Goal: Task Accomplishment & Management: Use online tool/utility

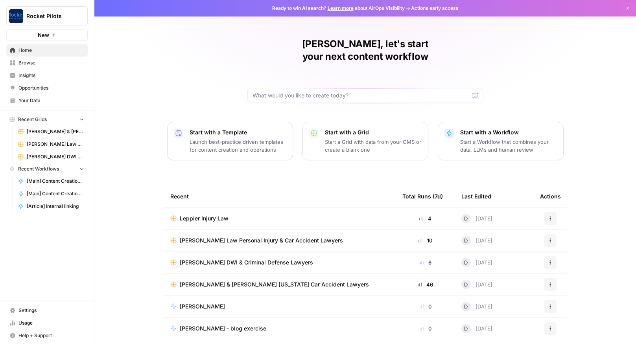
click at [199, 215] on span "Leppler Injury Law" at bounding box center [204, 219] width 49 height 8
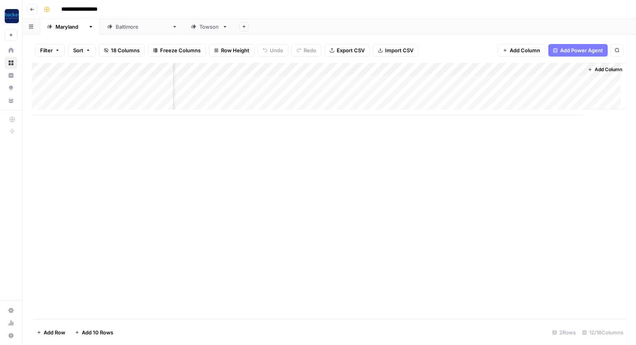
scroll to position [0, 390]
click at [347, 81] on div "Add Column" at bounding box center [329, 89] width 595 height 53
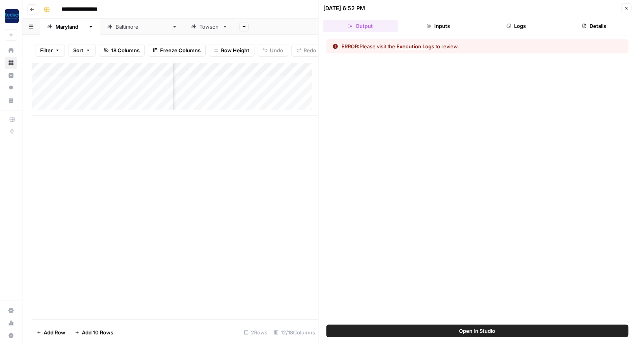
click at [417, 47] on button "Execution Logs" at bounding box center [415, 46] width 38 height 8
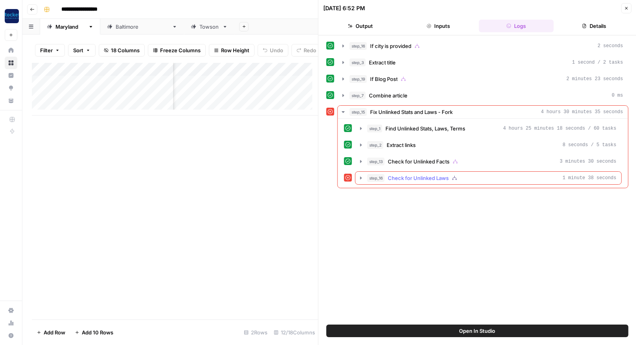
click at [361, 177] on icon "button" at bounding box center [361, 178] width 6 height 6
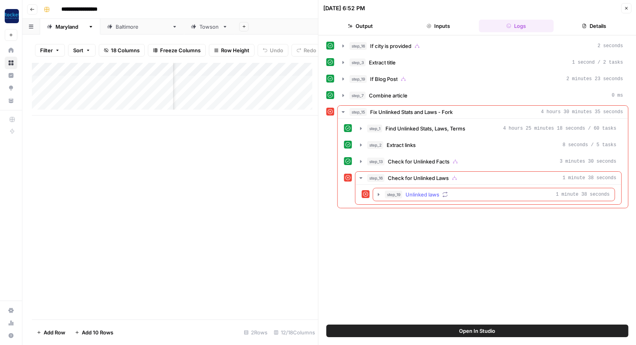
click at [379, 196] on icon "button" at bounding box center [379, 195] width 6 height 6
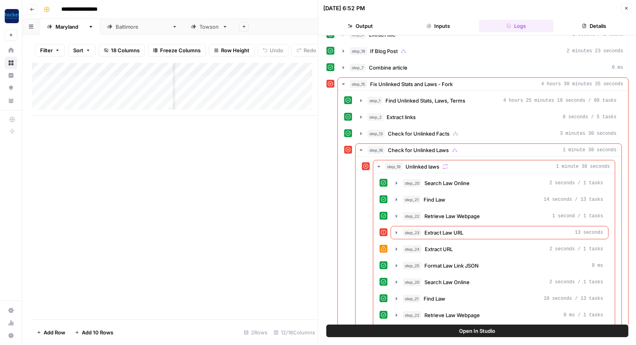
scroll to position [23, 0]
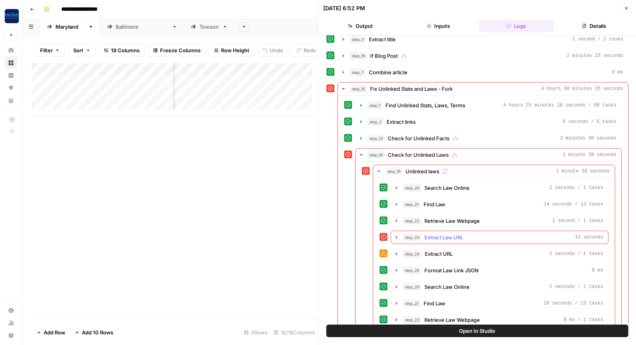
click at [396, 235] on icon "button" at bounding box center [396, 237] width 6 height 6
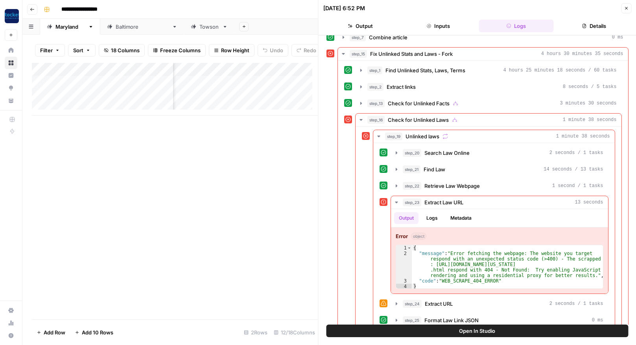
scroll to position [66, 0]
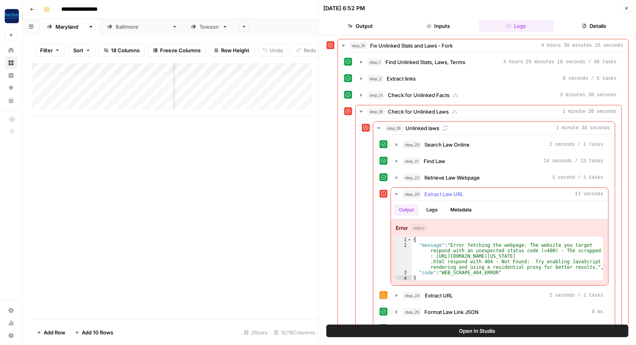
type textarea "**********"
drag, startPoint x: 441, startPoint y: 262, endPoint x: 435, endPoint y: 257, distance: 7.9
click at [435, 257] on div "{ "message" : "Error fetching the webpage: The website you target respond with …" at bounding box center [507, 264] width 191 height 55
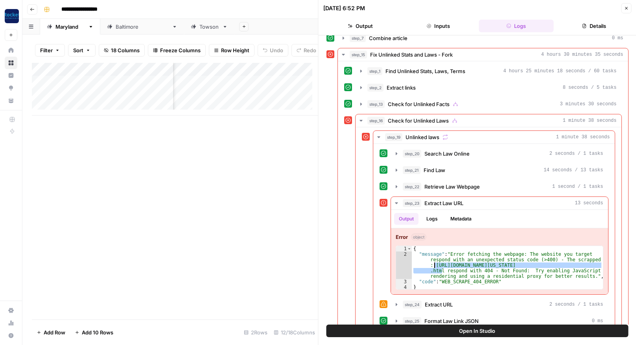
scroll to position [58, 0]
click at [440, 271] on div "{ "message" : "Error fetching the webpage: The website you target respond with …" at bounding box center [507, 266] width 191 height 43
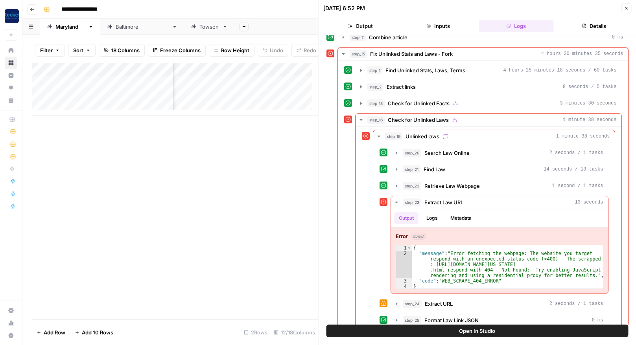
click at [627, 7] on icon "button" at bounding box center [626, 8] width 5 height 5
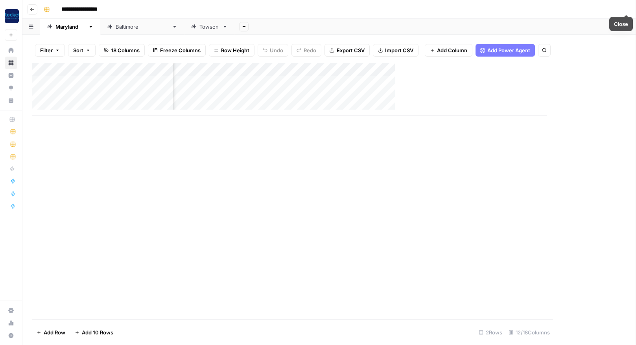
scroll to position [0, 383]
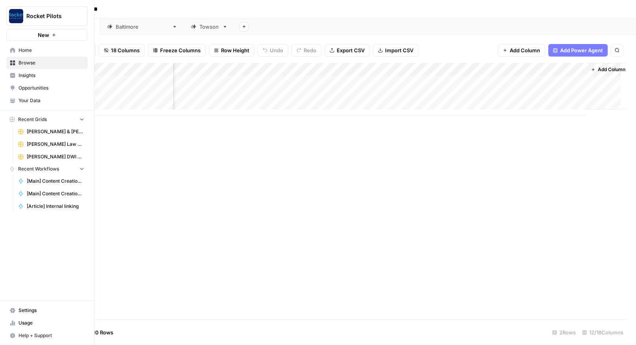
click at [25, 99] on span "Your Data" at bounding box center [51, 100] width 66 height 7
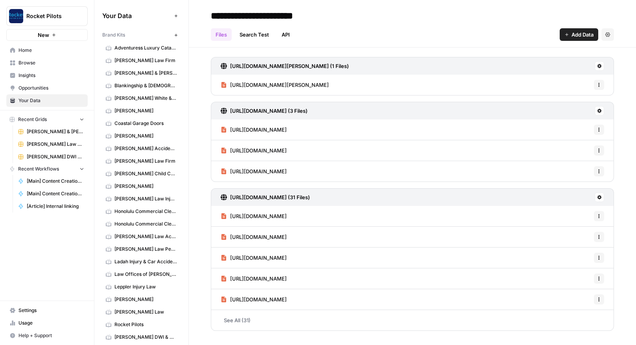
click at [27, 63] on span "Browse" at bounding box center [51, 62] width 66 height 7
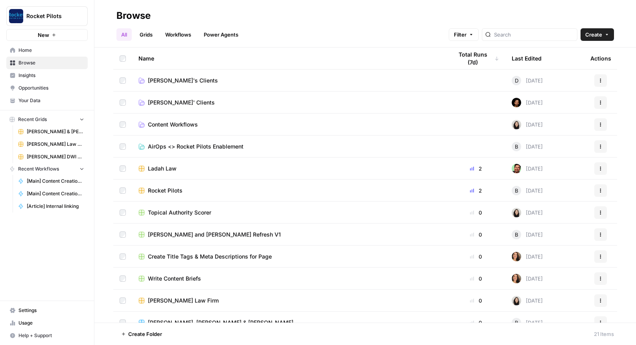
click at [27, 100] on span "Your Data" at bounding box center [51, 100] width 66 height 7
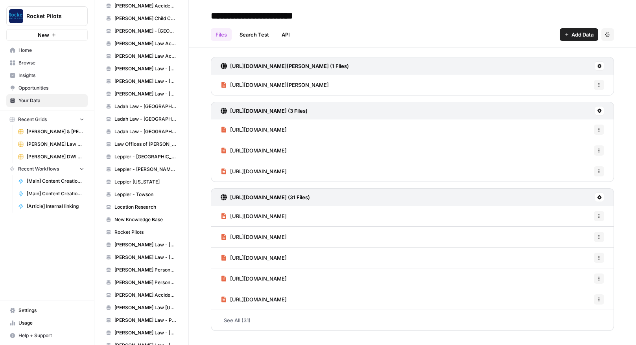
scroll to position [556, 0]
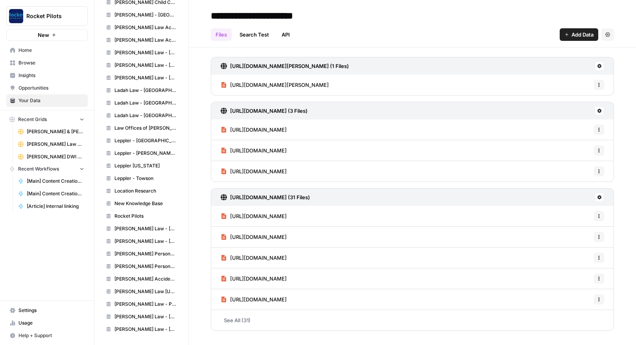
click at [138, 163] on span "Leppler Maryland" at bounding box center [145, 165] width 63 height 7
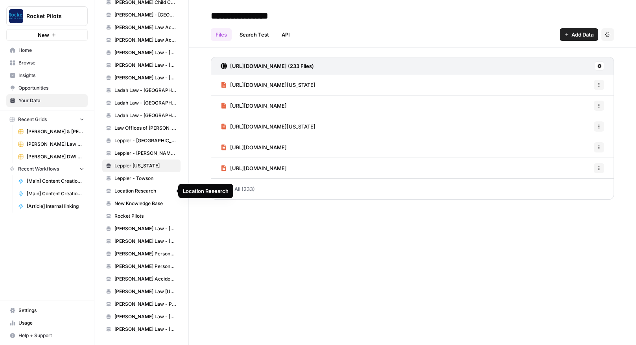
click at [131, 194] on span "Location Research" at bounding box center [145, 191] width 63 height 7
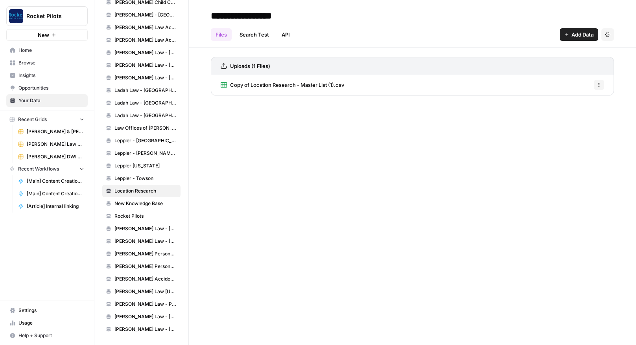
click at [277, 83] on span "Copy of Location Research - Master List (1).csv" at bounding box center [287, 85] width 114 height 8
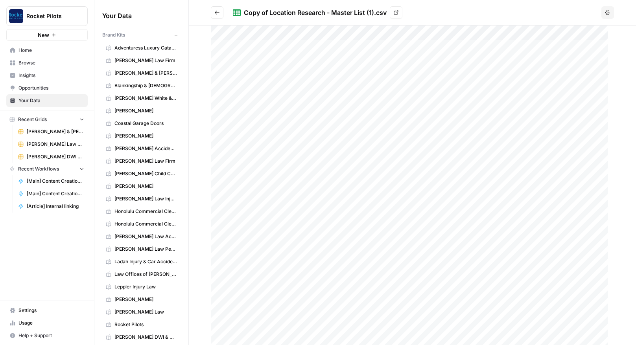
click at [27, 63] on span "Browse" at bounding box center [51, 62] width 66 height 7
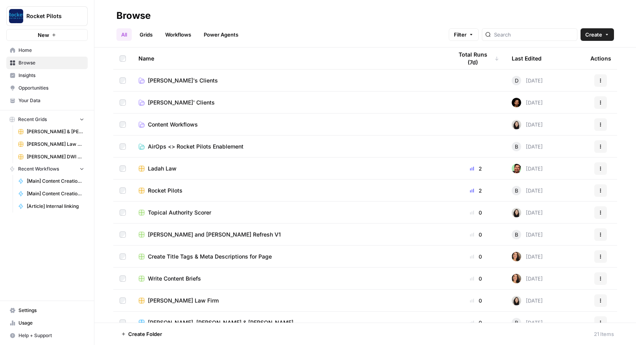
click at [179, 79] on span "[PERSON_NAME]'s Clients" at bounding box center [183, 81] width 70 height 8
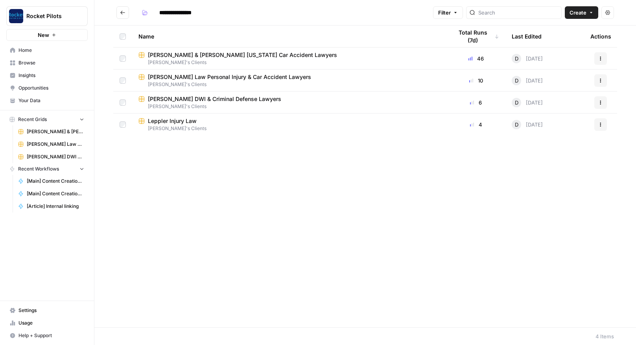
click at [167, 121] on span "Leppler Injury Law" at bounding box center [172, 121] width 49 height 8
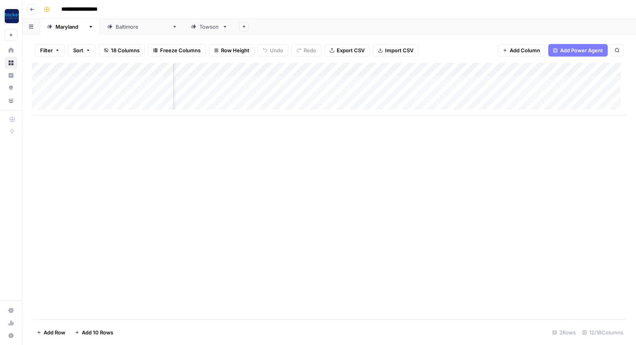
scroll to position [0, 277]
click at [472, 81] on div "Add Column" at bounding box center [329, 89] width 595 height 53
click at [401, 81] on div "Add Column" at bounding box center [329, 89] width 595 height 53
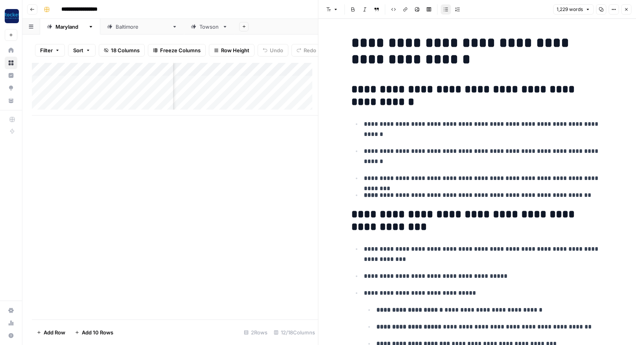
click at [627, 10] on icon "button" at bounding box center [626, 9] width 3 height 3
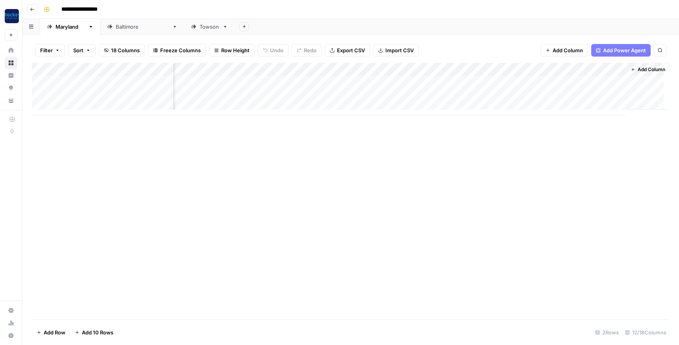
scroll to position [0, 350]
click at [330, 94] on div "Add Column" at bounding box center [350, 89] width 637 height 53
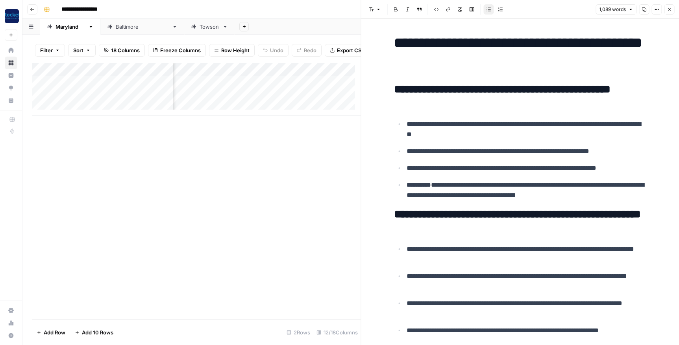
click at [667, 9] on icon "button" at bounding box center [668, 9] width 5 height 5
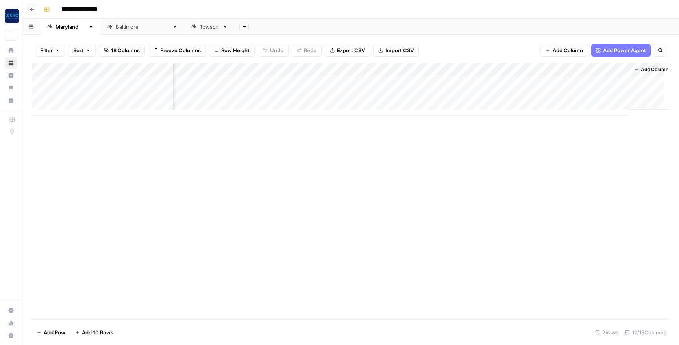
scroll to position [0, 350]
click at [470, 94] on div "Add Column" at bounding box center [350, 89] width 637 height 53
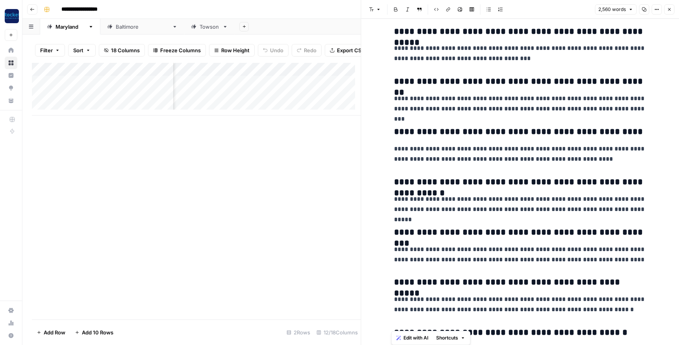
scroll to position [3278, 0]
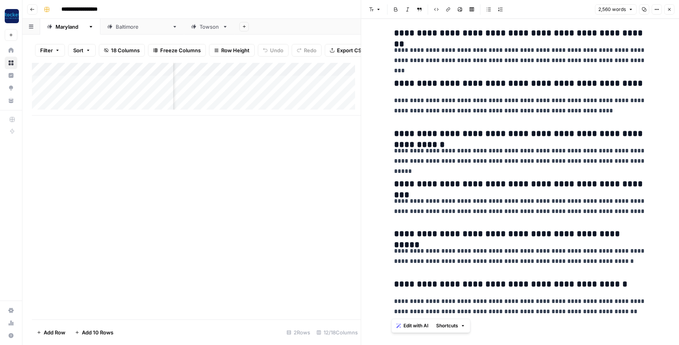
drag, startPoint x: 392, startPoint y: 40, endPoint x: 617, endPoint y: 324, distance: 362.1
copy div "**********"
click at [554, 109] on p "**********" at bounding box center [520, 106] width 252 height 20
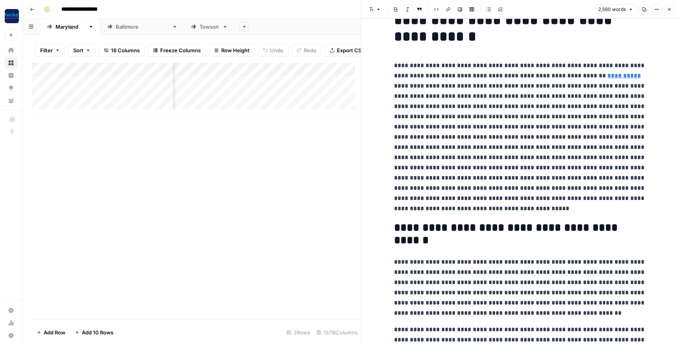
scroll to position [0, 0]
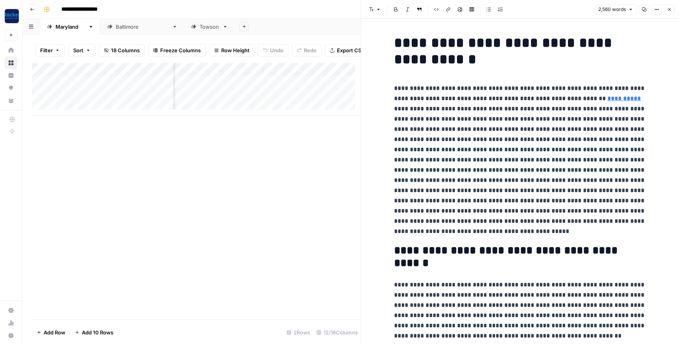
click at [455, 231] on p "**********" at bounding box center [520, 159] width 252 height 153
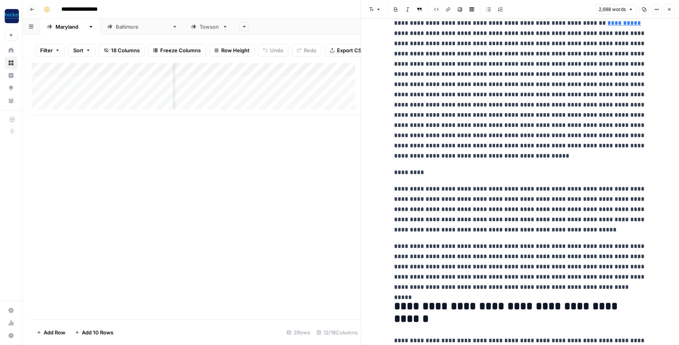
scroll to position [99, 0]
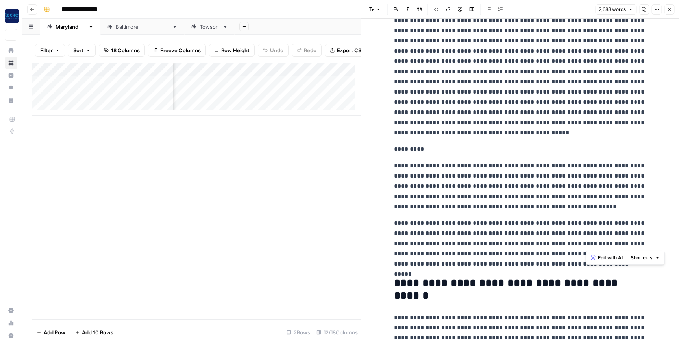
drag, startPoint x: 623, startPoint y: 244, endPoint x: 587, endPoint y: 242, distance: 35.8
click at [587, 242] on p "**********" at bounding box center [520, 243] width 252 height 51
drag, startPoint x: 597, startPoint y: 263, endPoint x: 389, endPoint y: 167, distance: 228.8
click at [413, 279] on span "Edit with AI" at bounding box center [415, 278] width 25 height 7
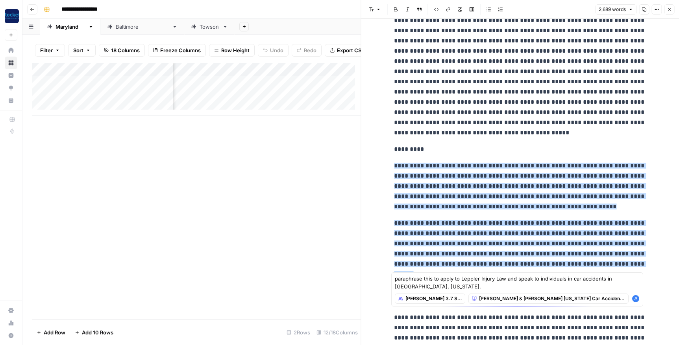
type textarea "paraphrase this to apply to Leppler Injury Law and speak to individuals in car …"
click at [636, 297] on icon "button" at bounding box center [635, 298] width 7 height 7
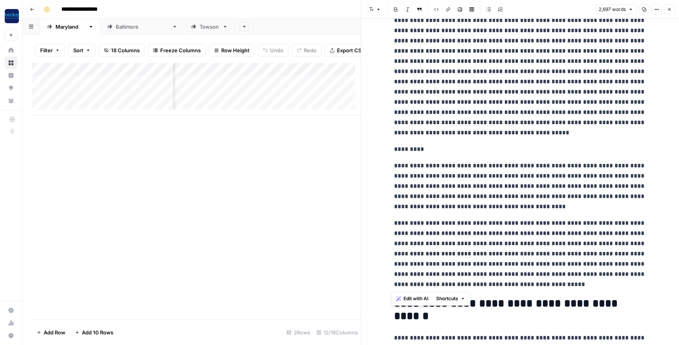
drag, startPoint x: 476, startPoint y: 284, endPoint x: 386, endPoint y: 167, distance: 147.5
copy div "**********"
click at [481, 283] on p "**********" at bounding box center [520, 254] width 252 height 72
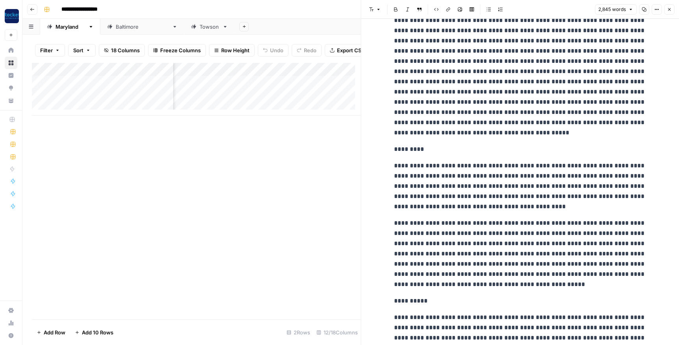
scroll to position [196, 0]
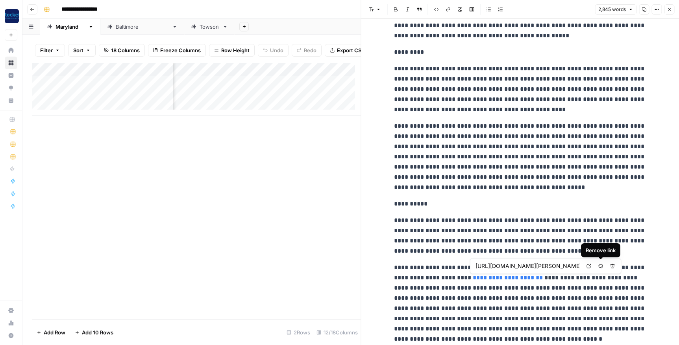
click at [600, 267] on icon "button" at bounding box center [600, 266] width 5 height 5
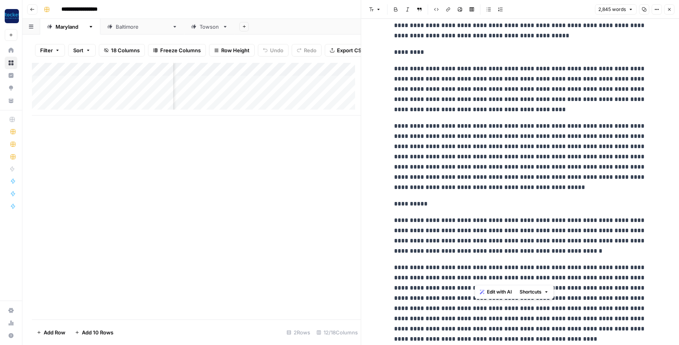
click at [517, 279] on p "**********" at bounding box center [520, 304] width 252 height 82
drag, startPoint x: 502, startPoint y: 278, endPoint x: 535, endPoint y: 278, distance: 32.6
click at [535, 278] on p "**********" at bounding box center [520, 304] width 252 height 82
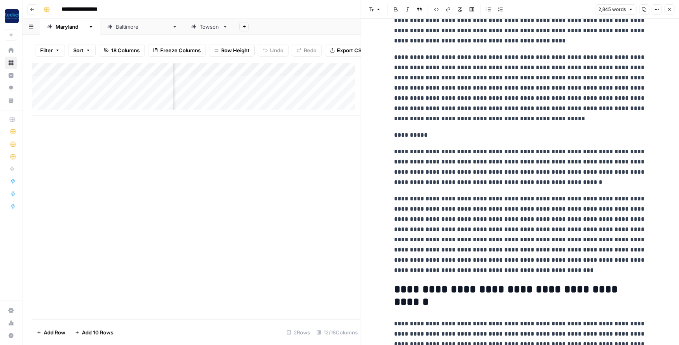
scroll to position [280, 0]
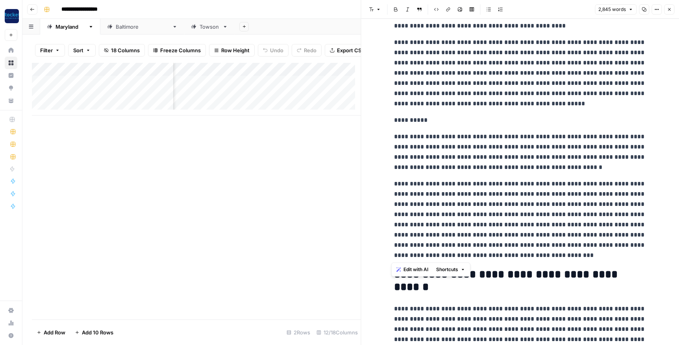
drag, startPoint x: 493, startPoint y: 253, endPoint x: 389, endPoint y: 137, distance: 155.5
click at [415, 268] on span "Edit with AI" at bounding box center [415, 269] width 25 height 7
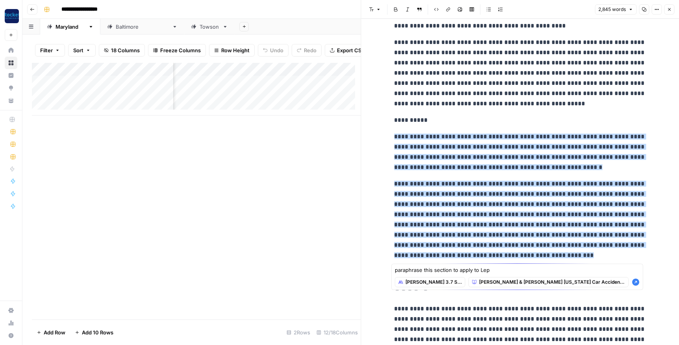
type textarea "paraphrase this section to apply to Lepp"
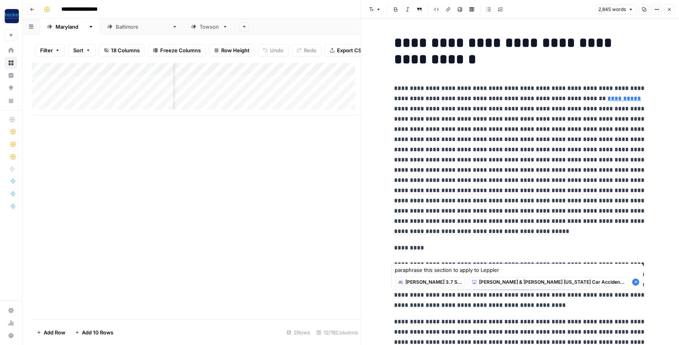
scroll to position [280, 0]
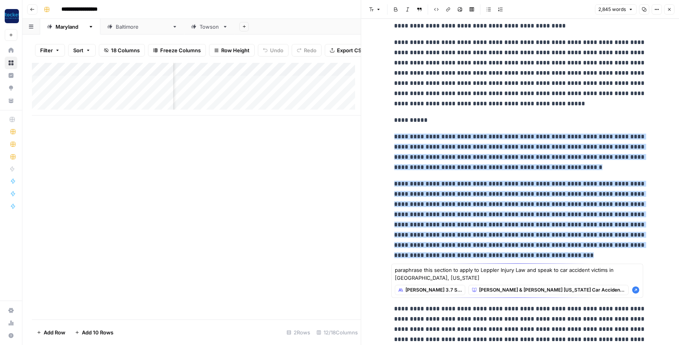
type textarea "paraphrase this section to apply to Leppler Injury Law and speak to car acciden…"
click at [635, 289] on icon "button" at bounding box center [635, 290] width 7 height 7
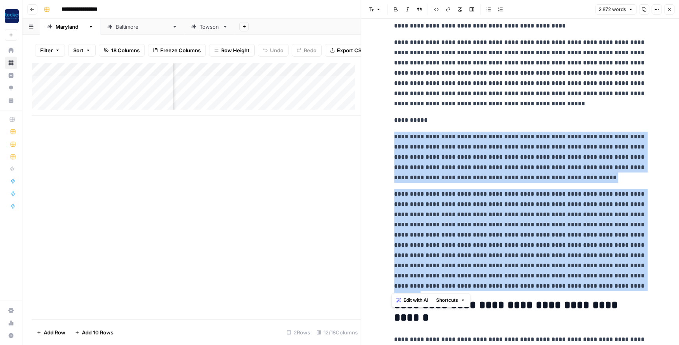
drag, startPoint x: 574, startPoint y: 287, endPoint x: 378, endPoint y: 136, distance: 248.2
copy div "**********"
click at [580, 286] on p "**********" at bounding box center [520, 240] width 252 height 102
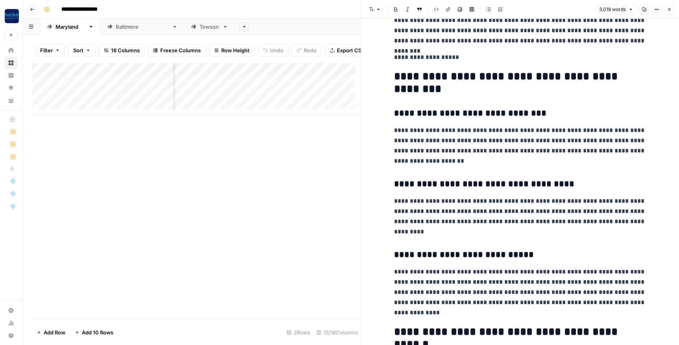
scroll to position [536, 0]
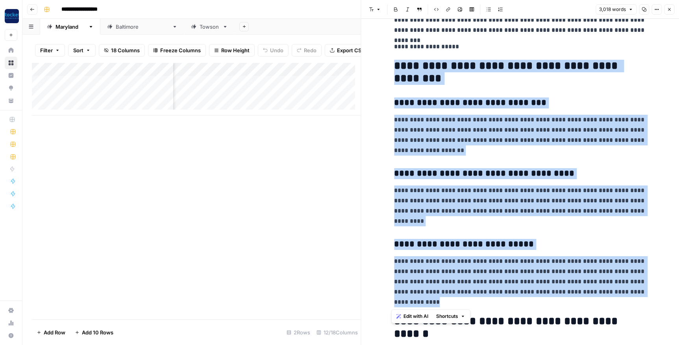
drag, startPoint x: 417, startPoint y: 301, endPoint x: 391, endPoint y: 62, distance: 240.2
click at [412, 317] on span "Edit with AI" at bounding box center [415, 316] width 25 height 7
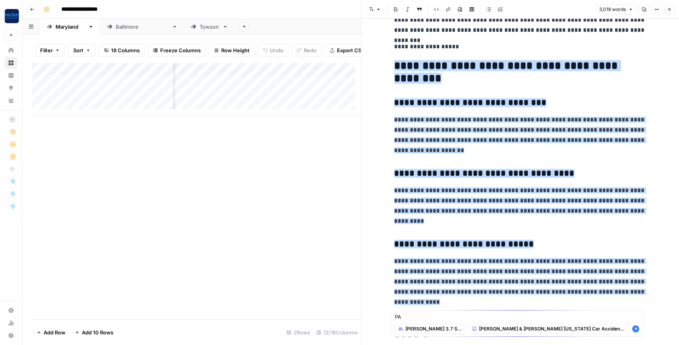
type textarea "P"
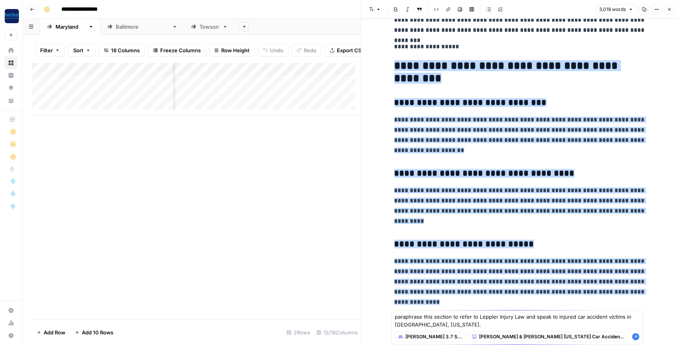
type textarea "paraphrase this section to refer to Leppler Injury Law and speak to injured car…"
click at [635, 335] on icon "button" at bounding box center [635, 337] width 7 height 7
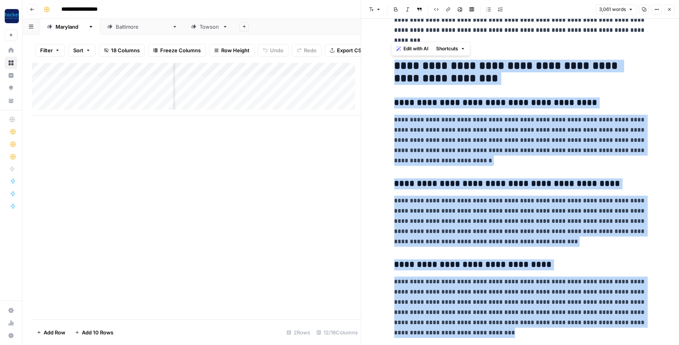
drag, startPoint x: 472, startPoint y: 332, endPoint x: 388, endPoint y: 69, distance: 275.7
copy div "**********"
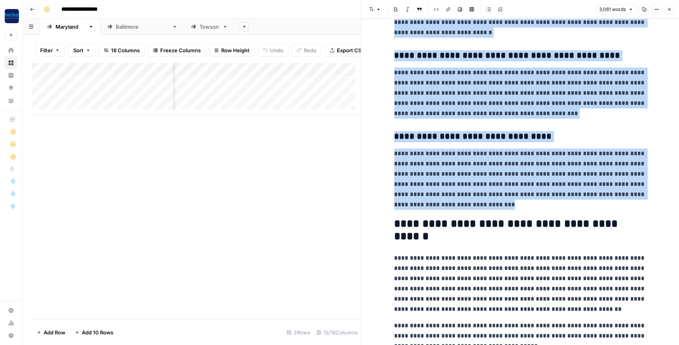
scroll to position [680, 0]
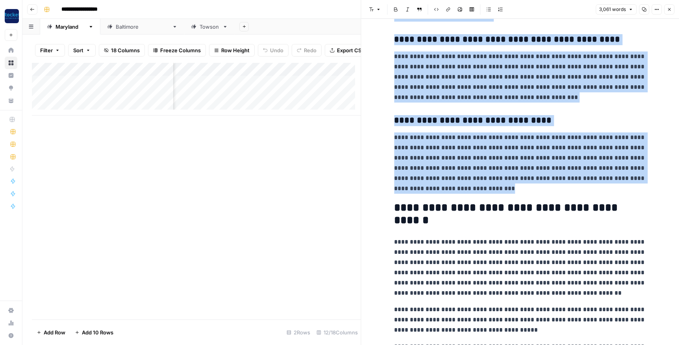
click at [477, 189] on p "**********" at bounding box center [520, 163] width 252 height 61
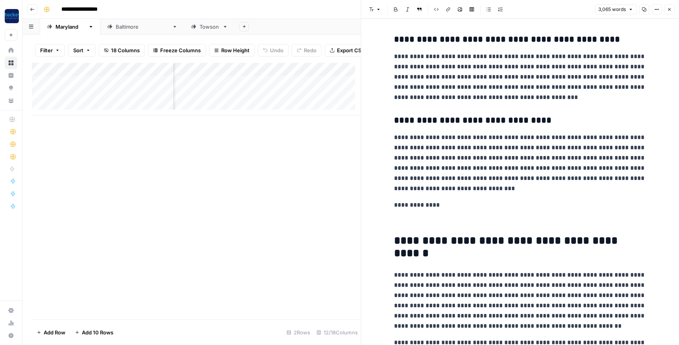
scroll to position [765, 0]
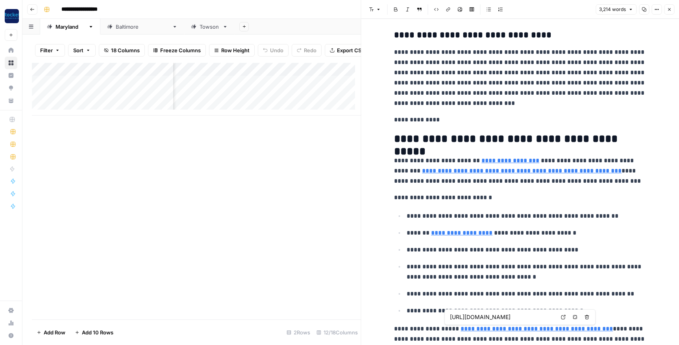
click at [576, 317] on icon "button" at bounding box center [574, 317] width 5 height 5
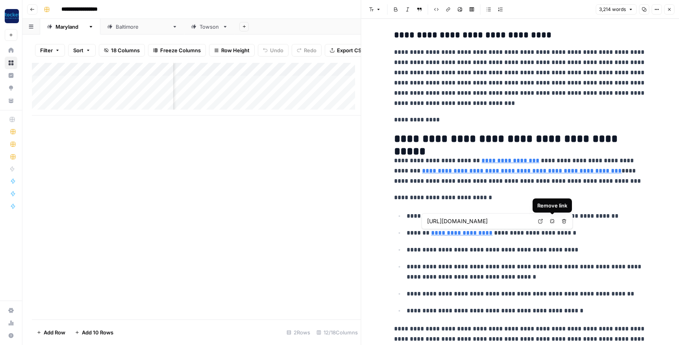
click at [551, 221] on icon "button" at bounding box center [552, 221] width 5 height 5
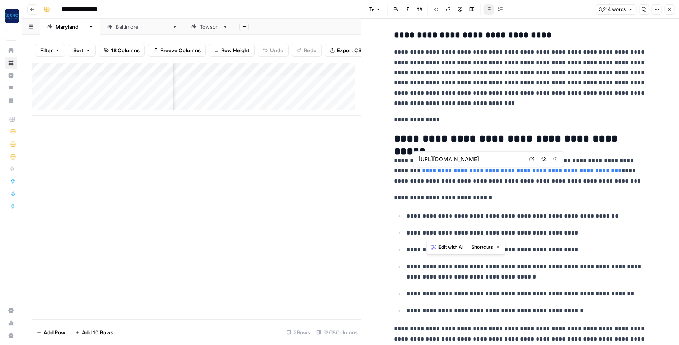
click at [542, 159] on icon "button" at bounding box center [543, 159] width 5 height 5
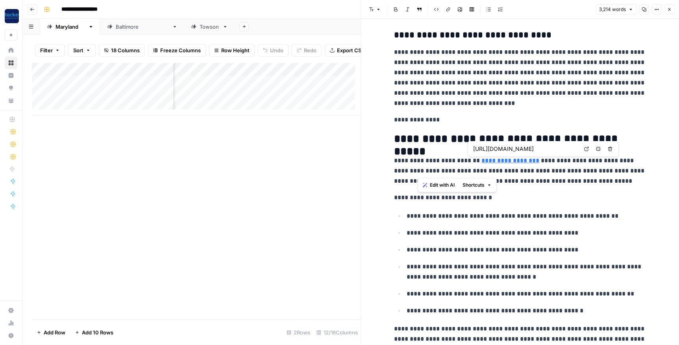
click at [596, 149] on icon "button" at bounding box center [598, 149] width 5 height 5
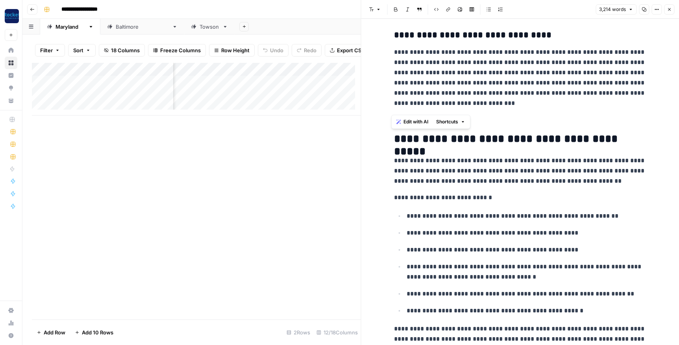
drag, startPoint x: 609, startPoint y: 338, endPoint x: 389, endPoint y: 143, distance: 294.0
click at [408, 122] on span "Edit with AI" at bounding box center [415, 121] width 25 height 7
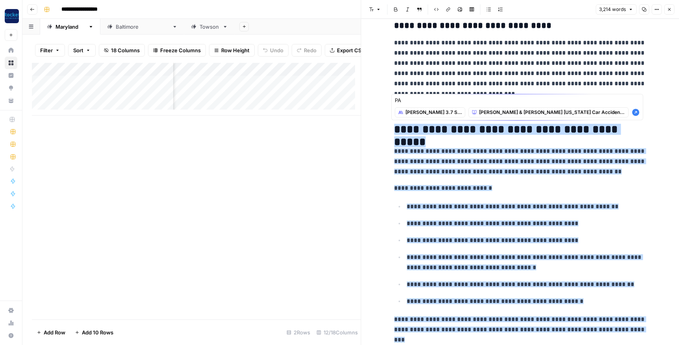
type textarea "P"
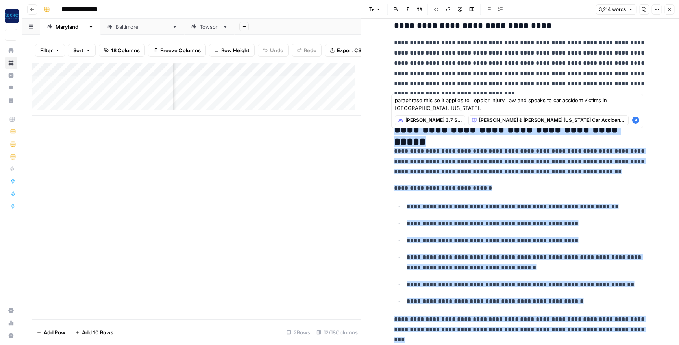
type textarea "paraphrase this so it applies to Leppler Injury Law and speaks to car accident …"
click at [636, 121] on icon "button" at bounding box center [635, 120] width 7 height 7
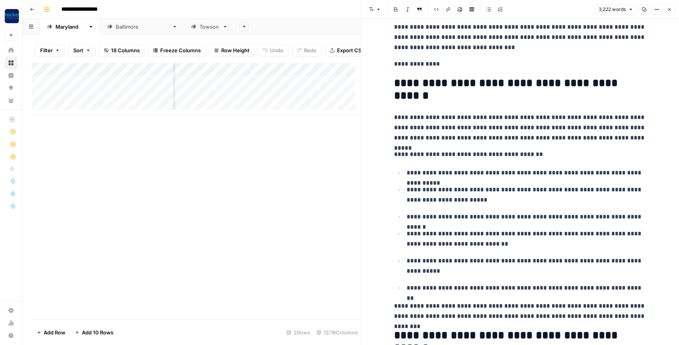
scroll to position [861, 0]
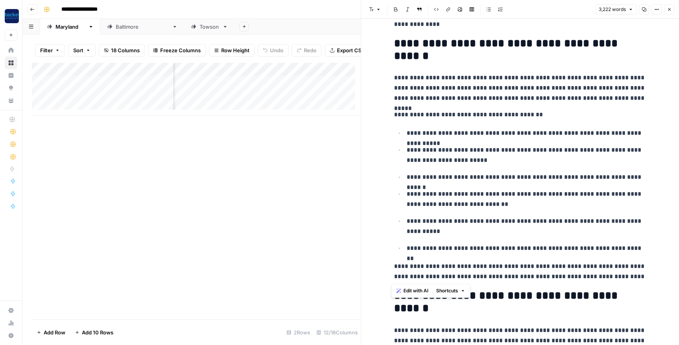
drag, startPoint x: 638, startPoint y: 277, endPoint x: 391, endPoint y: 43, distance: 340.3
copy div "**********"
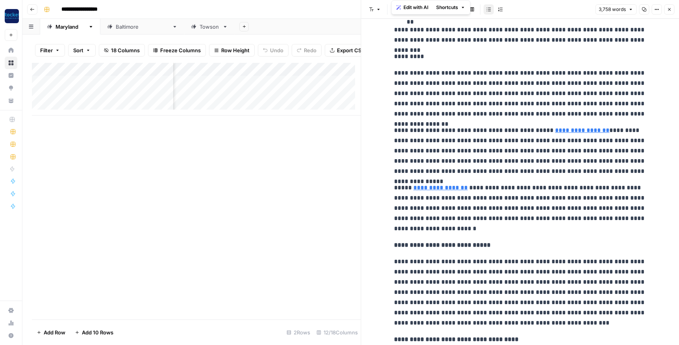
scroll to position [1079, 0]
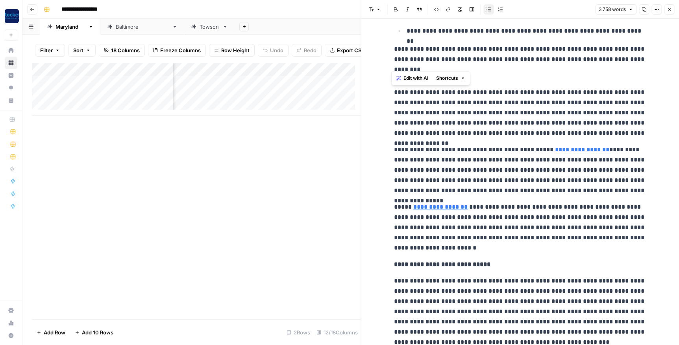
drag, startPoint x: 437, startPoint y: 338, endPoint x: 387, endPoint y: 88, distance: 255.6
click at [415, 76] on span "Edit with AI" at bounding box center [415, 78] width 25 height 7
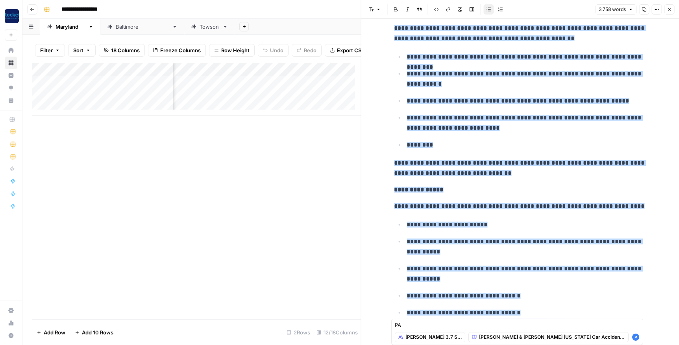
type textarea "P"
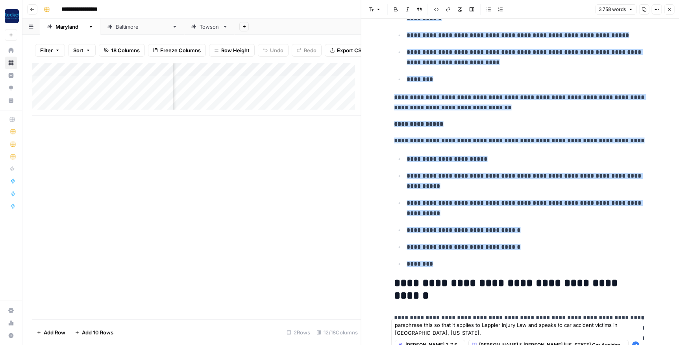
scroll to position [1608, 0]
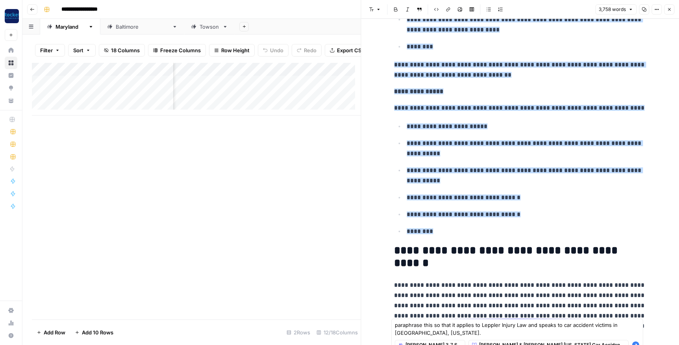
type textarea "paraphrase this so that it applies to Leppler Injury Law and speaks to car acci…"
click at [634, 343] on icon "button" at bounding box center [635, 345] width 7 height 7
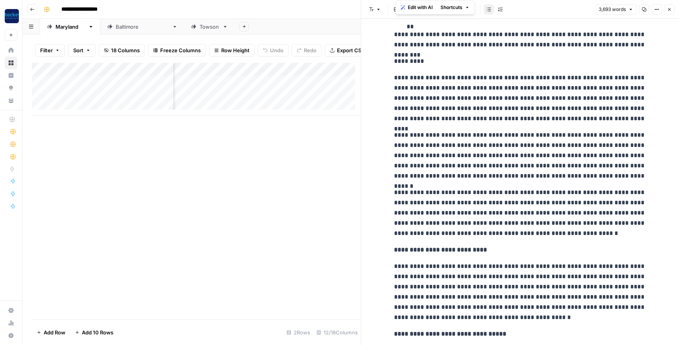
scroll to position [1066, 0]
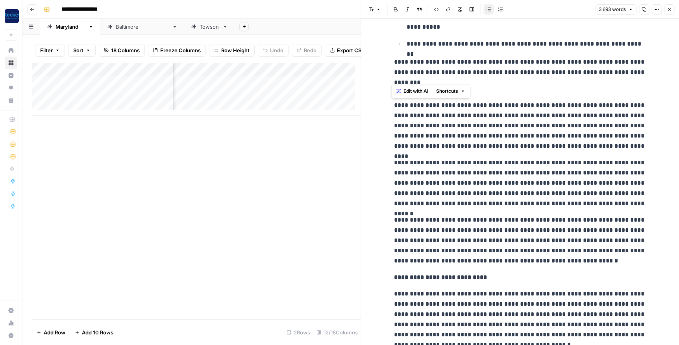
drag, startPoint x: 623, startPoint y: 231, endPoint x: 389, endPoint y: 105, distance: 265.4
copy div "**********"
click at [667, 9] on icon "button" at bounding box center [668, 9] width 5 height 5
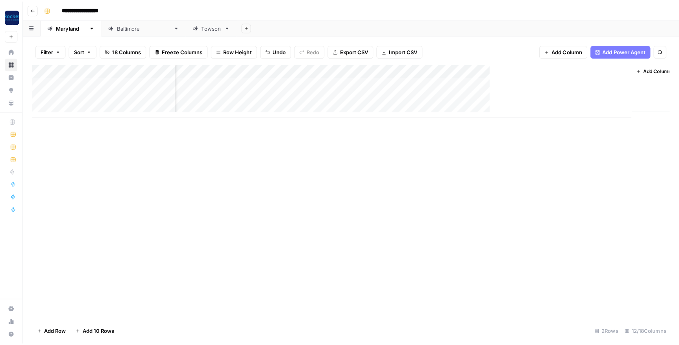
scroll to position [0, 340]
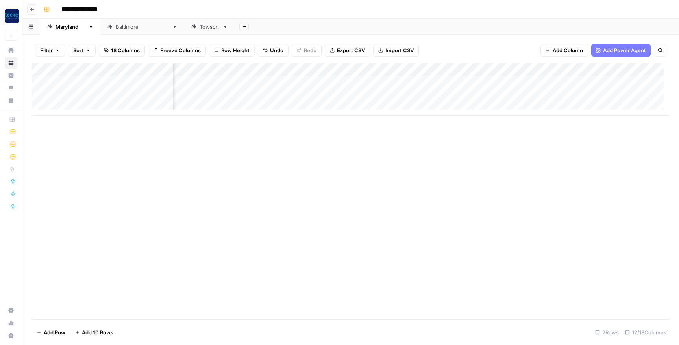
scroll to position [0, 340]
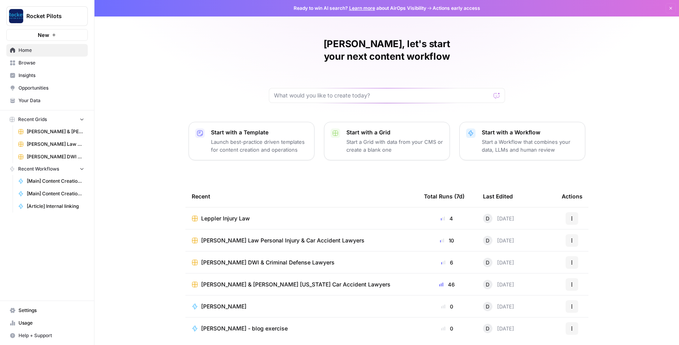
click at [442, 218] on div at bounding box center [442, 219] width 1 height 3
click at [233, 259] on span "[PERSON_NAME] DWI & Criminal Defense Lawyers" at bounding box center [267, 263] width 133 height 8
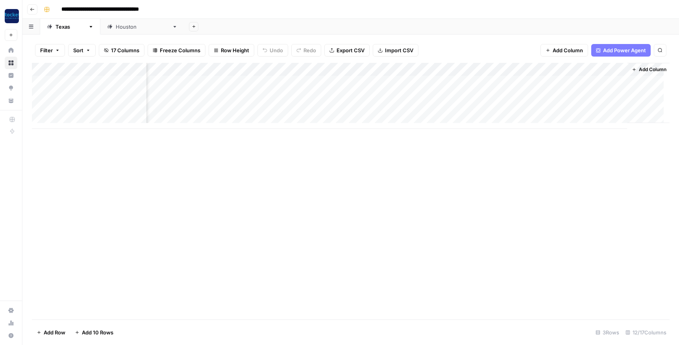
scroll to position [0, 280]
click at [469, 81] on div "Add Column" at bounding box center [350, 96] width 637 height 66
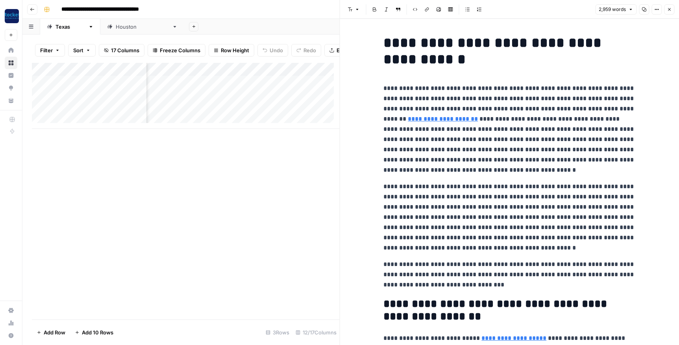
click at [478, 97] on p "**********" at bounding box center [509, 129] width 252 height 92
copy div "**********"
click at [669, 9] on icon "button" at bounding box center [668, 9] width 5 height 5
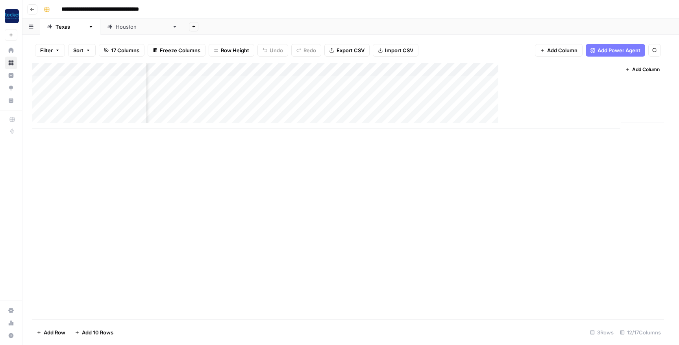
scroll to position [0, 271]
click at [479, 94] on div "Add Column" at bounding box center [350, 96] width 637 height 66
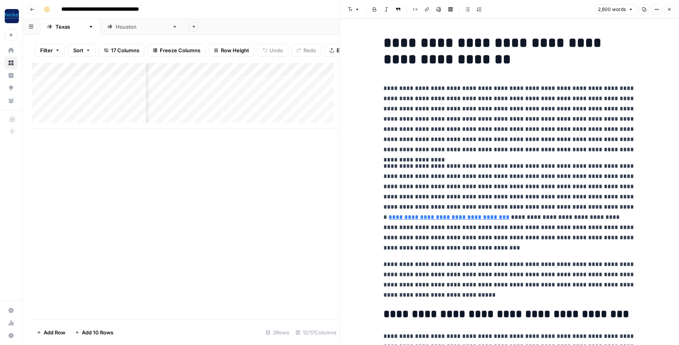
click at [428, 101] on p "**********" at bounding box center [509, 119] width 252 height 72
copy div "**********"
click at [668, 8] on icon "button" at bounding box center [668, 9] width 5 height 5
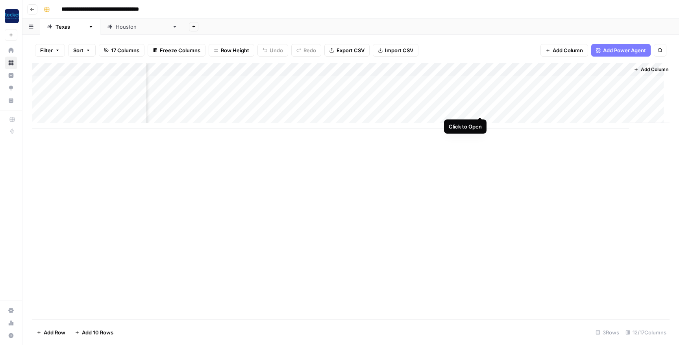
click at [479, 110] on div "Add Column" at bounding box center [350, 96] width 637 height 66
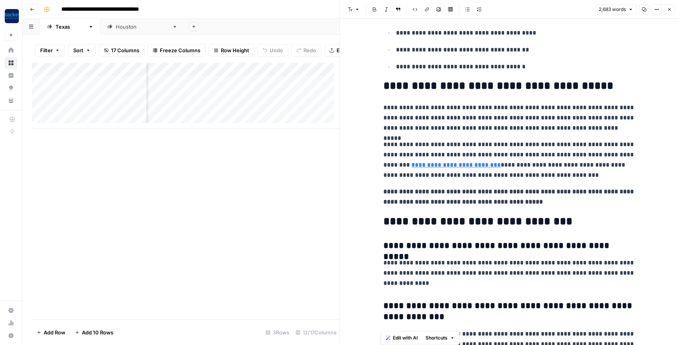
scroll to position [4099, 0]
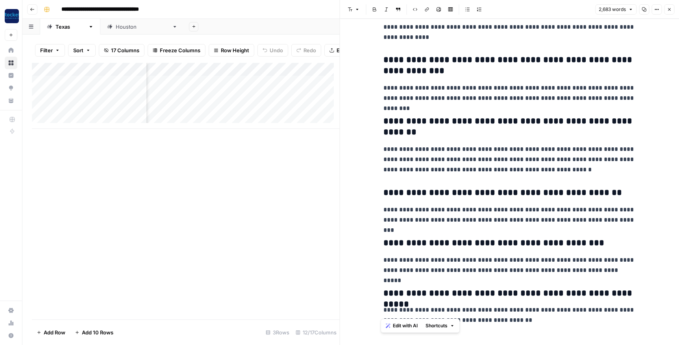
drag, startPoint x: 383, startPoint y: 42, endPoint x: 604, endPoint y: 325, distance: 358.7
copy div "**********"
click at [669, 9] on icon "button" at bounding box center [668, 9] width 5 height 5
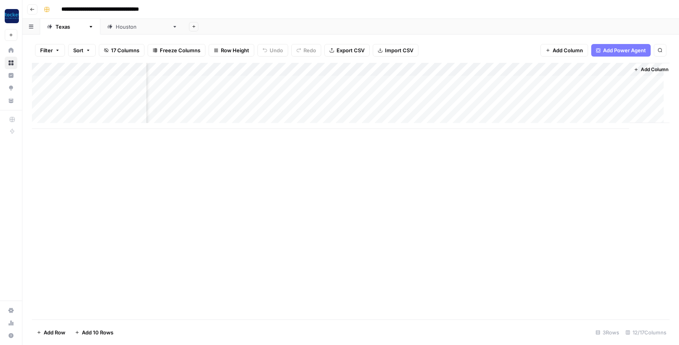
click at [32, 10] on icon "button" at bounding box center [32, 9] width 5 height 5
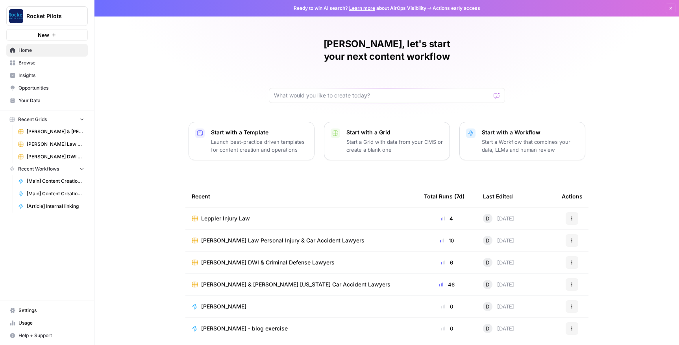
click at [24, 62] on span "Browse" at bounding box center [51, 62] width 66 height 7
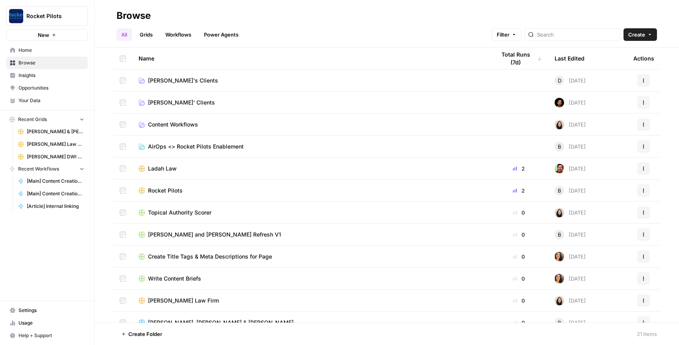
click at [158, 79] on span "[PERSON_NAME]'s Clients" at bounding box center [183, 81] width 70 height 8
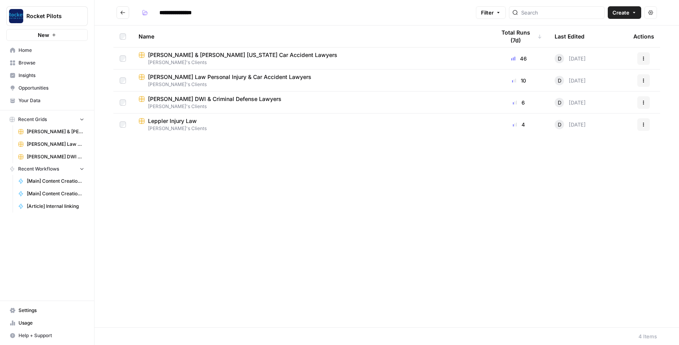
click at [170, 121] on span "Leppler Injury Law" at bounding box center [172, 121] width 49 height 8
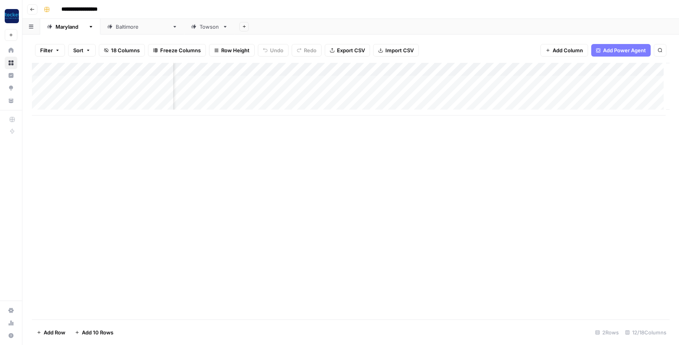
scroll to position [0, 350]
click at [30, 7] on button "Go back" at bounding box center [32, 9] width 10 height 10
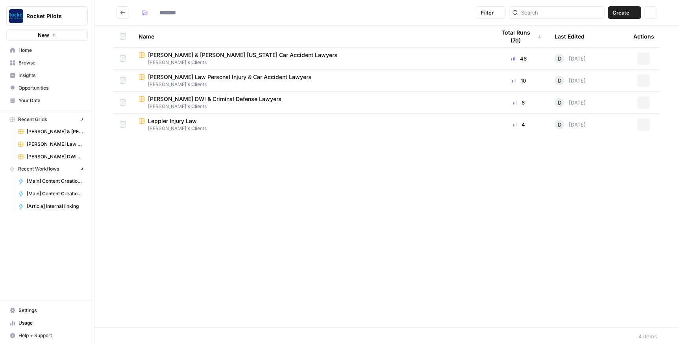
type input "**********"
click at [183, 79] on span "[PERSON_NAME] Law Personal Injury & Car Accident Lawyers" at bounding box center [229, 77] width 163 height 8
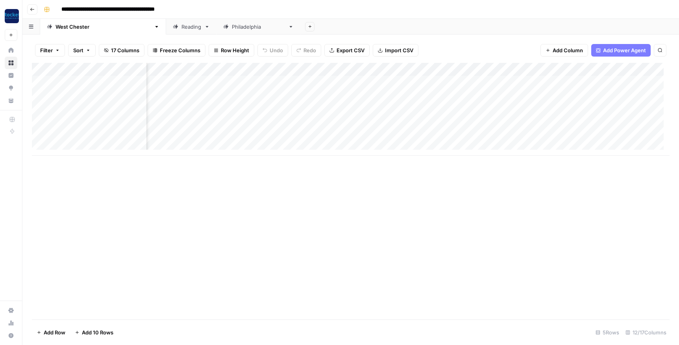
scroll to position [0, 280]
click at [469, 94] on div "Add Column" at bounding box center [350, 109] width 637 height 93
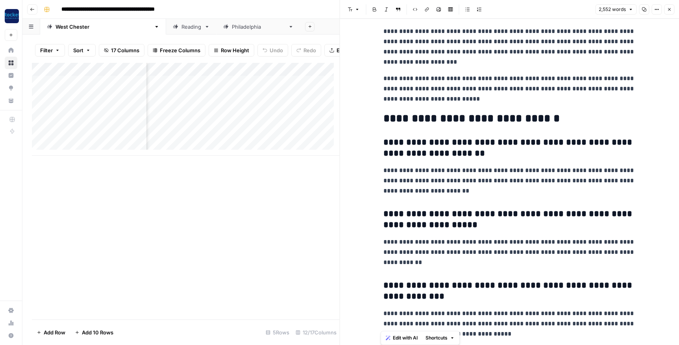
scroll to position [3292, 0]
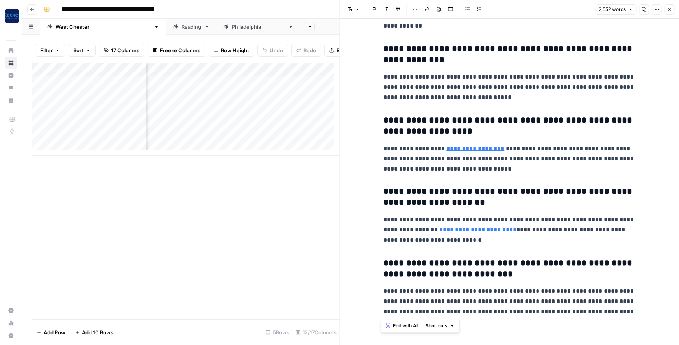
drag, startPoint x: 384, startPoint y: 41, endPoint x: 630, endPoint y: 317, distance: 369.7
copy div "**********"
click at [668, 6] on button "Close" at bounding box center [669, 9] width 10 height 10
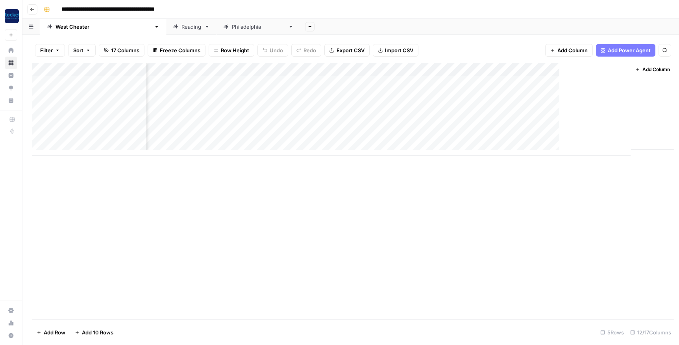
scroll to position [0, 271]
click at [479, 107] on div "Add Column" at bounding box center [350, 109] width 637 height 93
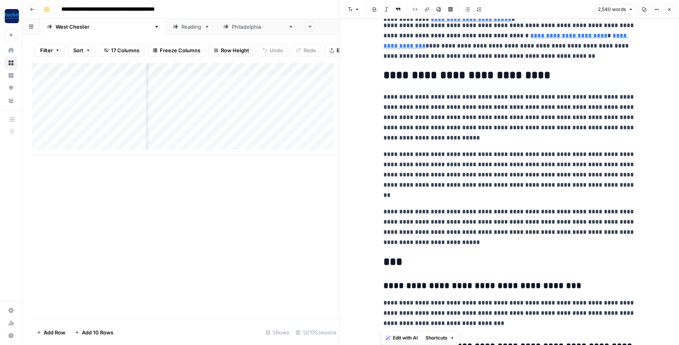
scroll to position [3233, 0]
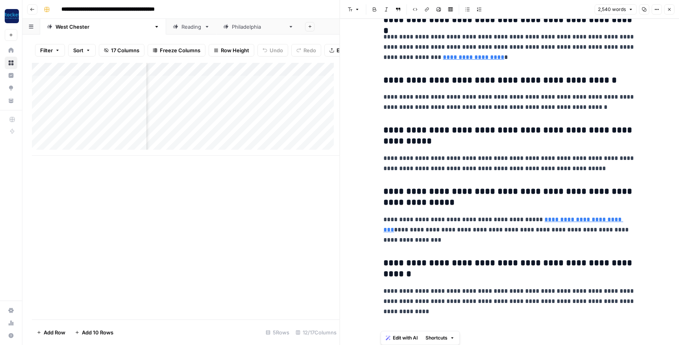
drag, startPoint x: 384, startPoint y: 45, endPoint x: 596, endPoint y: 326, distance: 352.3
copy div "**********"
click at [669, 9] on icon "button" at bounding box center [669, 9] width 3 height 3
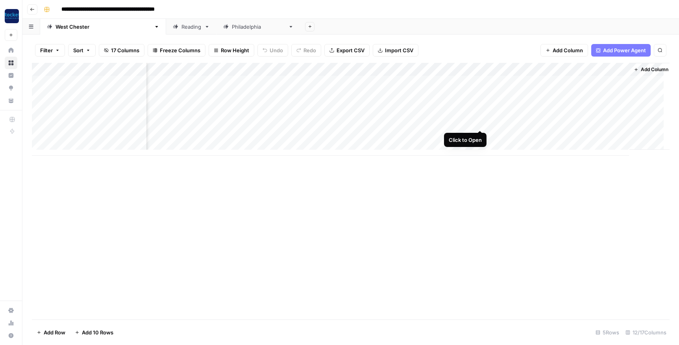
click at [479, 120] on div "Add Column" at bounding box center [350, 109] width 637 height 93
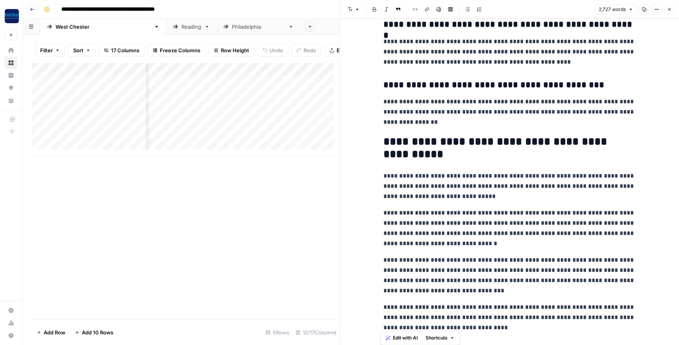
scroll to position [3637, 0]
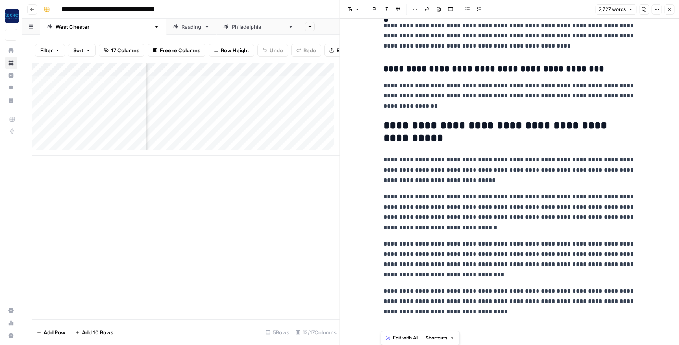
drag, startPoint x: 381, startPoint y: 42, endPoint x: 650, endPoint y: 319, distance: 386.7
copy div "**********"
click at [669, 9] on icon "button" at bounding box center [669, 9] width 3 height 3
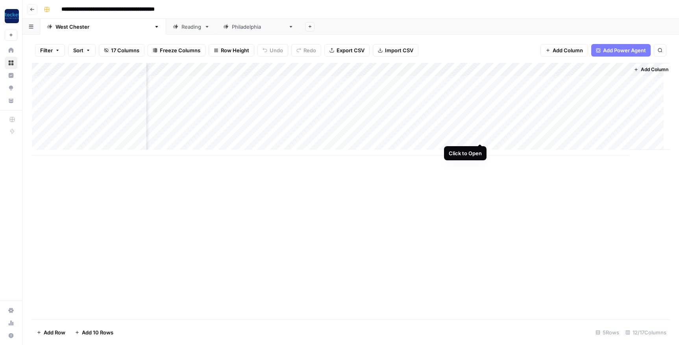
click at [479, 136] on div "Add Column" at bounding box center [350, 109] width 637 height 93
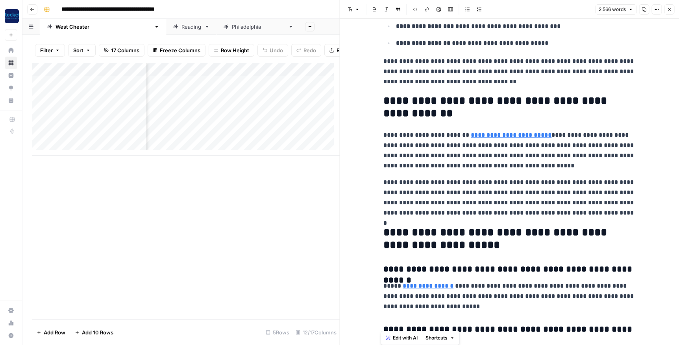
scroll to position [3518, 0]
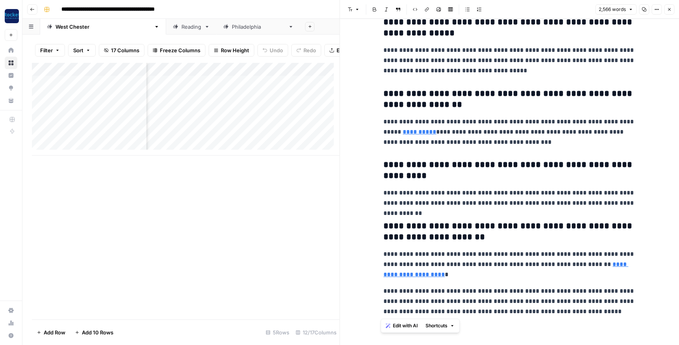
drag, startPoint x: 381, startPoint y: 42, endPoint x: 648, endPoint y: 311, distance: 378.8
copy div "**********"
click at [668, 13] on button "Close" at bounding box center [669, 9] width 10 height 10
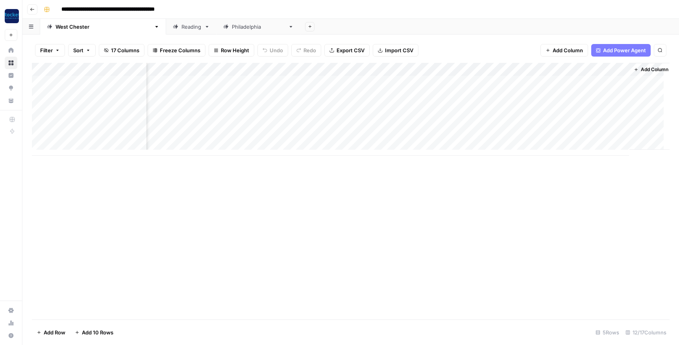
click at [28, 9] on button "Go back" at bounding box center [32, 9] width 10 height 10
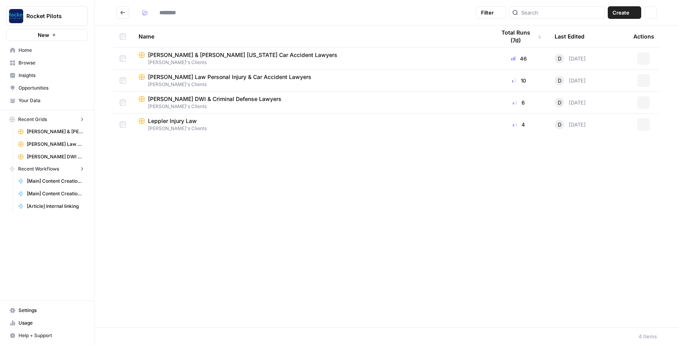
type input "**********"
click at [160, 122] on span "Leppler Injury Law" at bounding box center [172, 121] width 49 height 8
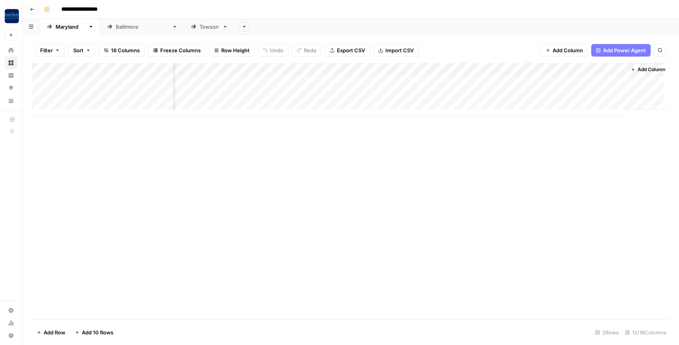
scroll to position [0, 350]
